Goal: Task Accomplishment & Management: Manage account settings

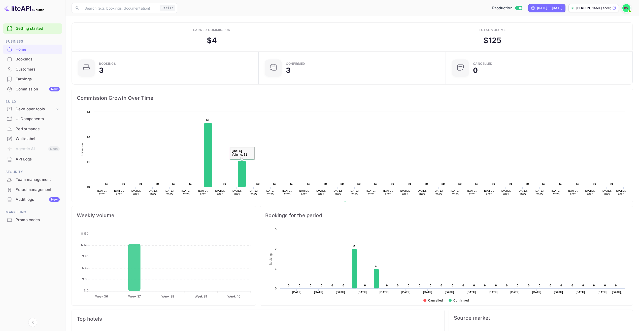
scroll to position [78, 180]
click at [25, 79] on div "Earnings" at bounding box center [38, 79] width 44 height 6
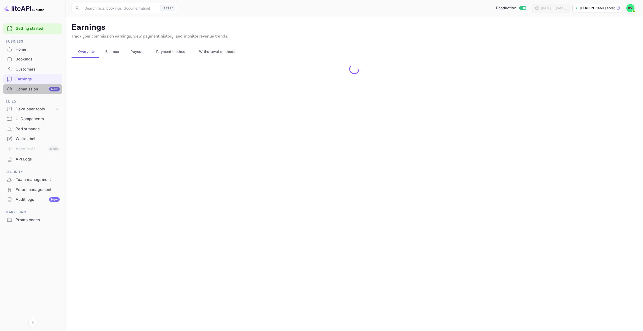
click at [26, 89] on div "Commission New" at bounding box center [38, 89] width 44 height 6
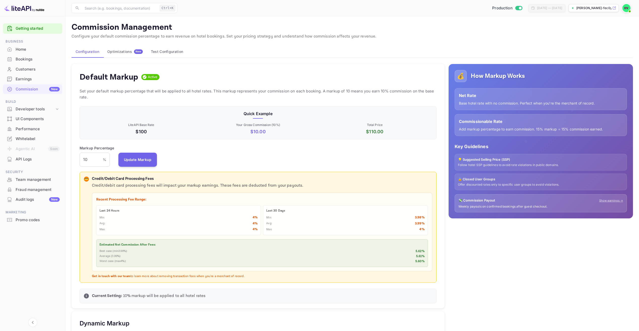
scroll to position [86, 353]
drag, startPoint x: 95, startPoint y: 161, endPoint x: 77, endPoint y: 160, distance: 17.9
click at [77, 160] on div "Default Markup Active Set your default markup percentage that will be applied t…" at bounding box center [258, 186] width 373 height 245
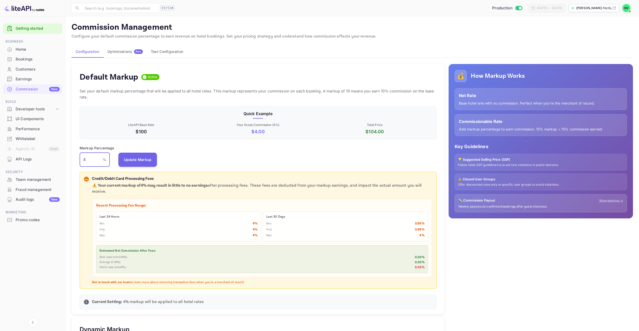
type input "4"
click at [42, 274] on div "Getting started Business Home Bookings Customers Earnings Commission New Build …" at bounding box center [32, 172] width 65 height 303
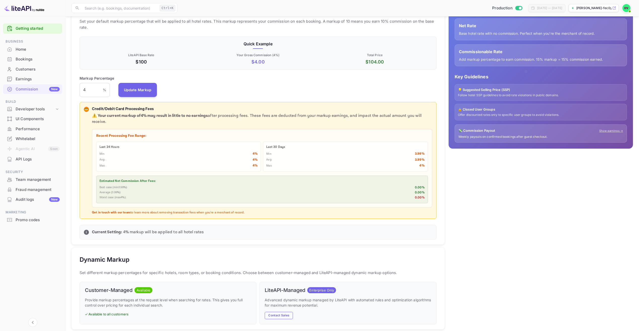
scroll to position [60, 0]
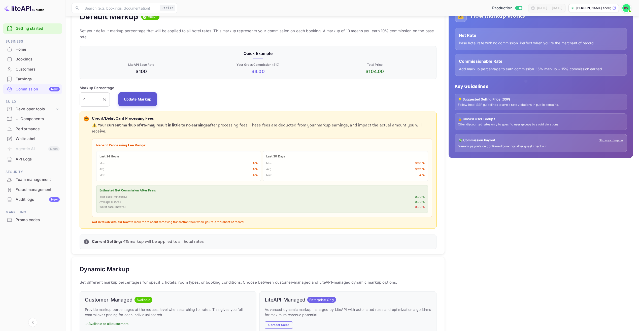
click at [149, 96] on button "Update Markup" at bounding box center [137, 99] width 39 height 14
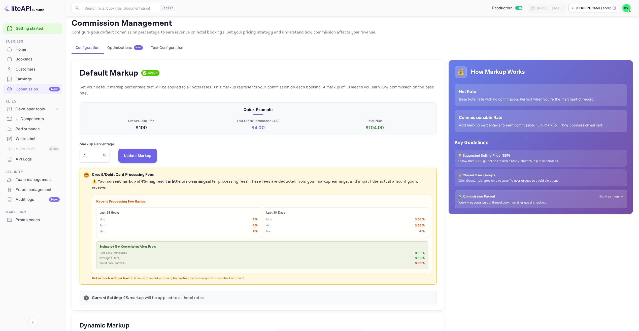
scroll to position [0, 0]
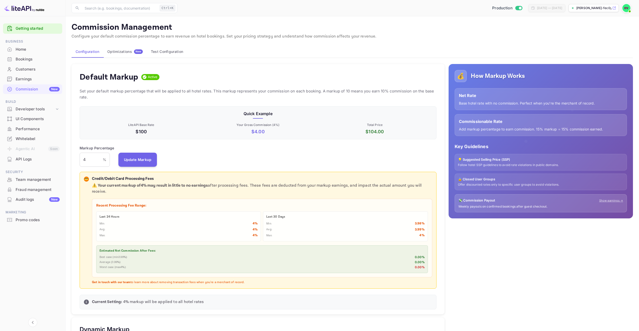
click at [21, 48] on div "Home" at bounding box center [38, 50] width 44 height 6
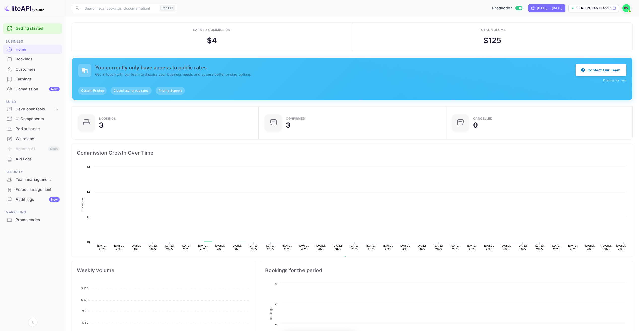
scroll to position [78, 180]
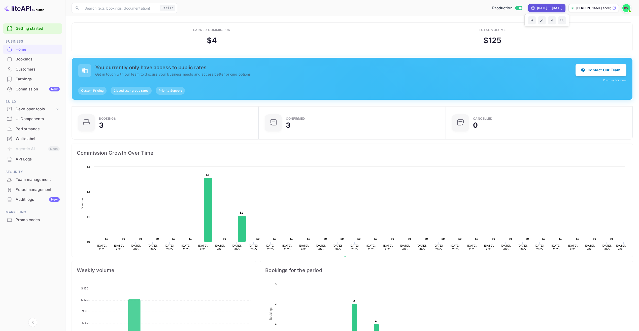
click at [585, 8] on p "[PERSON_NAME]-fec0y...." at bounding box center [594, 8] width 35 height 5
